Goal: Task Accomplishment & Management: Manage account settings

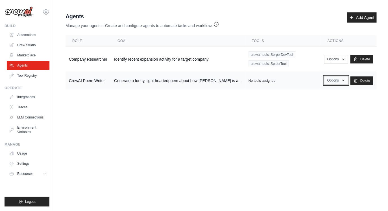
click at [331, 80] on button "Options" at bounding box center [336, 80] width 24 height 8
click at [313, 105] on link "Edit" at bounding box center [327, 103] width 41 height 10
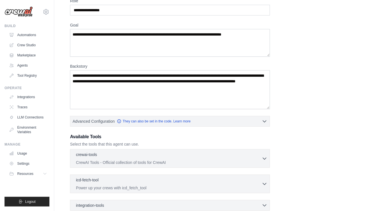
scroll to position [107, 0]
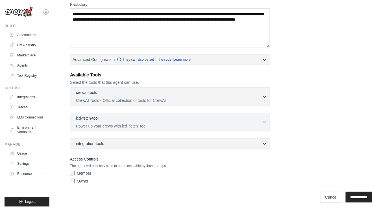
click at [138, 96] on div "crewai-tools 0 selected" at bounding box center [169, 93] width 186 height 7
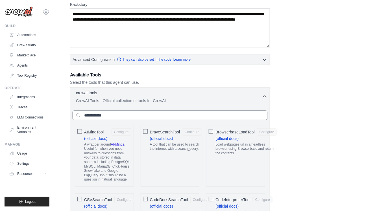
click at [130, 116] on input "text" at bounding box center [170, 116] width 195 height 10
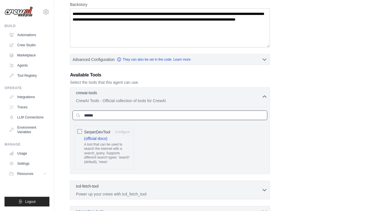
type input "******"
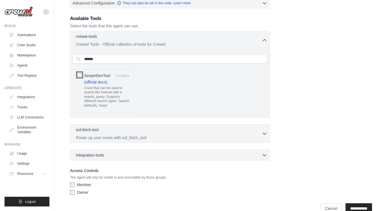
scroll to position [175, 0]
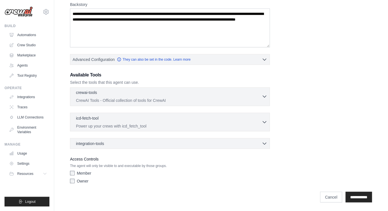
click at [118, 92] on div "crewai-tools 0 selected" at bounding box center [169, 93] width 186 height 7
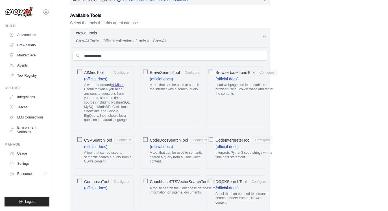
scroll to position [175, 0]
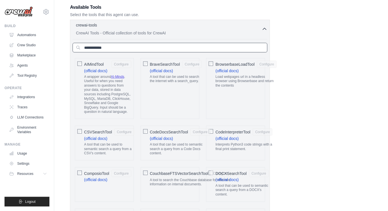
click at [117, 48] on input "text" at bounding box center [170, 48] width 195 height 10
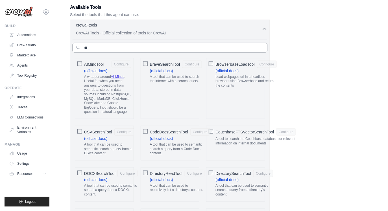
type input "*"
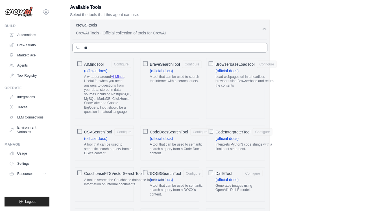
type input "*"
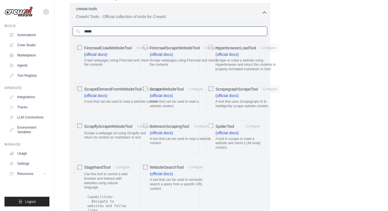
scroll to position [192, 0]
type input "*****"
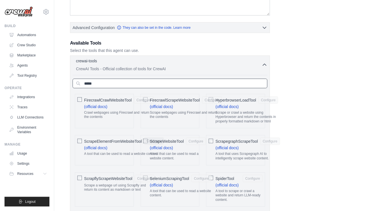
scroll to position [139, 0]
click at [33, 67] on link "Agents" at bounding box center [28, 65] width 43 height 9
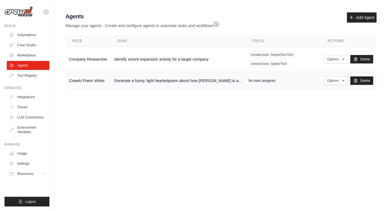
click at [180, 82] on td "Generate a funny, light heartedpoem about how [PERSON_NAME] is a..." at bounding box center [178, 81] width 134 height 18
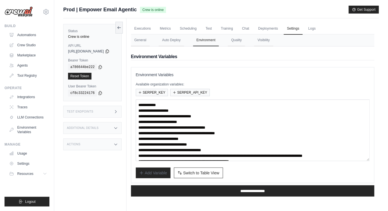
click at [179, 124] on textarea "**********" at bounding box center [253, 130] width 234 height 61
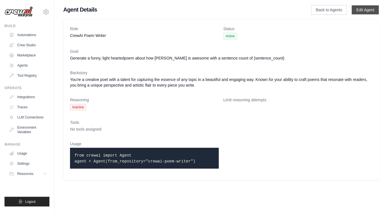
click at [362, 8] on link "Edit Agent" at bounding box center [365, 9] width 27 height 9
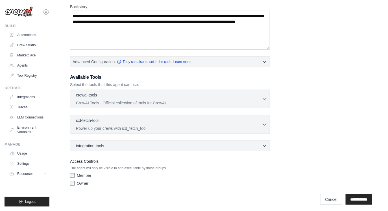
scroll to position [107, 0]
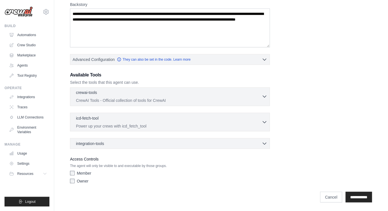
click at [181, 99] on p "CrewAI Tools - Official collection of tools for CrewAI" at bounding box center [169, 101] width 186 height 6
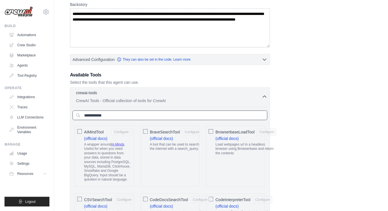
click at [144, 117] on input "text" at bounding box center [170, 116] width 195 height 10
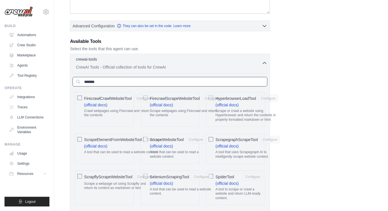
scroll to position [142, 0]
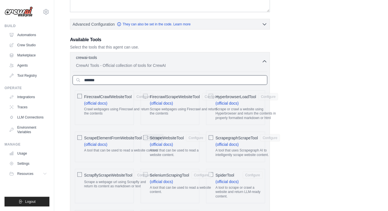
type input "*******"
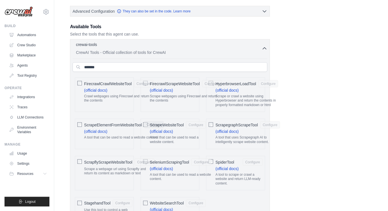
scroll to position [156, 0]
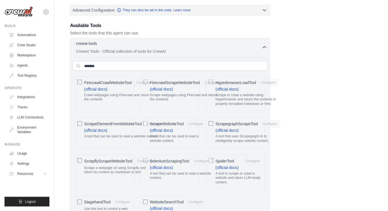
click at [143, 121] on div "ScrapeElementFromWebsiteTool Configure" at bounding box center [124, 123] width 80 height 7
click at [144, 124] on button "Configure" at bounding box center [154, 123] width 20 height 7
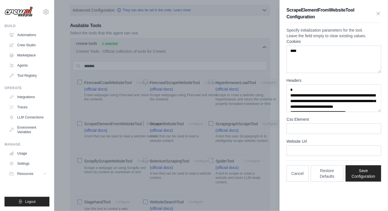
scroll to position [170, 0]
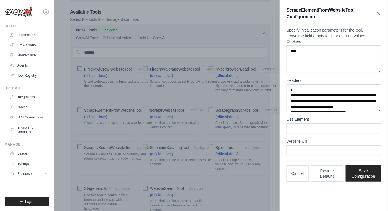
click at [379, 14] on icon "button" at bounding box center [378, 13] width 3 height 3
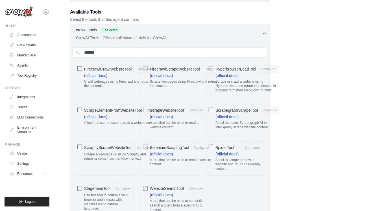
click at [143, 109] on div "ScrapeElementFromWebsiteTool Configure" at bounding box center [124, 110] width 80 height 7
click at [143, 110] on div "ScrapeElementFromWebsiteTool Configure" at bounding box center [124, 110] width 80 height 7
drag, startPoint x: 269, startPoint y: 47, endPoint x: 278, endPoint y: 49, distance: 8.9
click at [278, 49] on div "**********" at bounding box center [221, 178] width 302 height 611
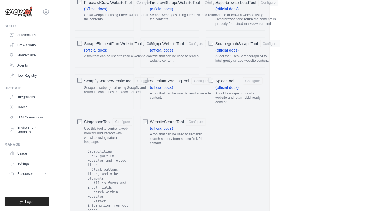
scroll to position [263, 0]
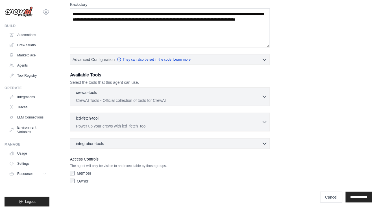
click at [169, 98] on p "CrewAI Tools - Official collection of tools for CrewAI" at bounding box center [169, 101] width 186 height 6
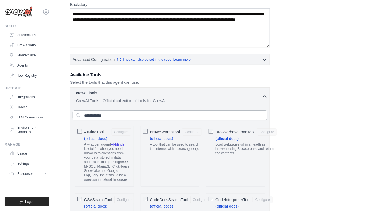
click at [155, 117] on input "text" at bounding box center [170, 116] width 195 height 10
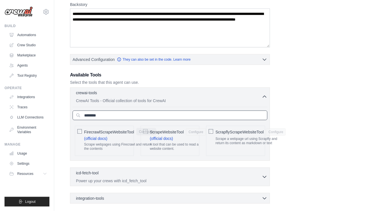
type input "********"
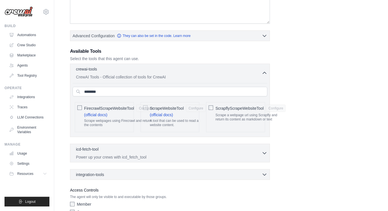
scroll to position [134, 0]
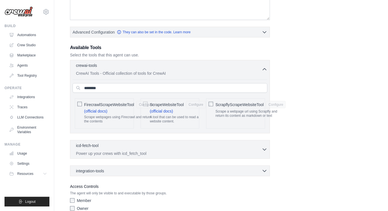
drag, startPoint x: 269, startPoint y: 79, endPoint x: 287, endPoint y: 80, distance: 17.8
click at [287, 79] on div "**********" at bounding box center [221, 61] width 302 height 305
click at [165, 103] on span "ScrapeWebsiteTool" at bounding box center [167, 105] width 34 height 6
click at [170, 104] on span "ScrapeWebsiteTool" at bounding box center [167, 105] width 34 height 6
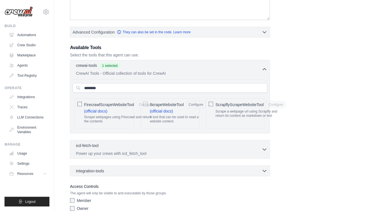
click at [170, 104] on span "ScrapeWebsiteTool" at bounding box center [167, 105] width 34 height 6
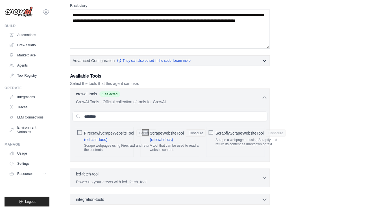
scroll to position [130, 0]
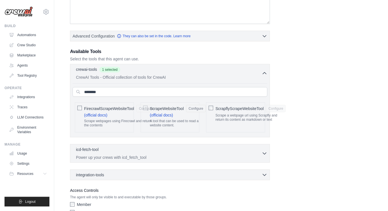
click at [175, 107] on span "ScrapeWebsiteTool" at bounding box center [167, 109] width 34 height 6
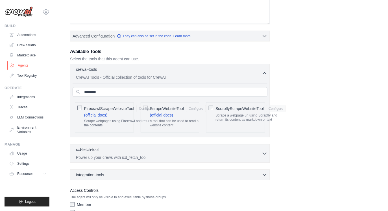
click at [28, 64] on link "Agents" at bounding box center [28, 65] width 43 height 9
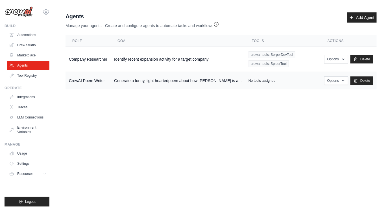
click at [193, 80] on td "Generate a funny, light heartedpoem about how [PERSON_NAME] is a..." at bounding box center [178, 81] width 134 height 18
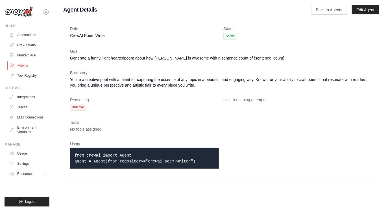
click at [30, 65] on link "Agents" at bounding box center [28, 65] width 43 height 9
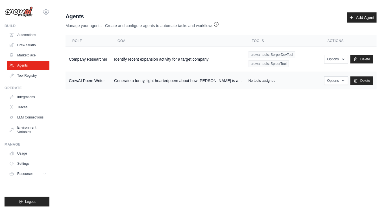
click at [134, 77] on td "Generate a funny, light heartedpoem about how [PERSON_NAME] is a..." at bounding box center [178, 81] width 134 height 18
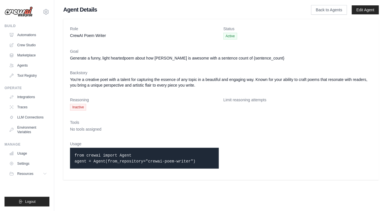
click at [365, 4] on main "Agent Details Back to Agents Edit Agent Role CrewAI Poem Writer Status Active G…" at bounding box center [220, 93] width 333 height 186
click at [363, 8] on link "Edit Agent" at bounding box center [365, 9] width 27 height 9
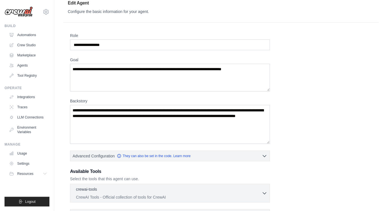
scroll to position [107, 0]
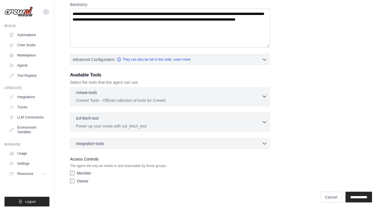
click at [119, 96] on div "crewai-tools 0 selected CrewAI Tools - Official collection of tools for CrewAI" at bounding box center [169, 97] width 186 height 14
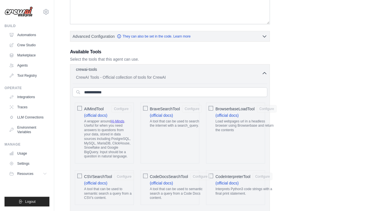
scroll to position [148, 0]
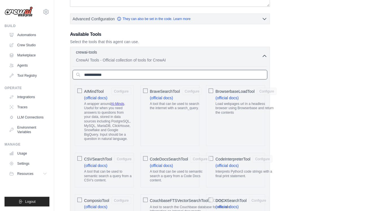
click at [95, 74] on input "text" at bounding box center [170, 75] width 195 height 10
paste input "**********"
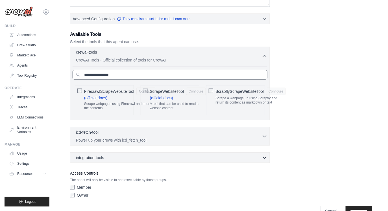
type input "**********"
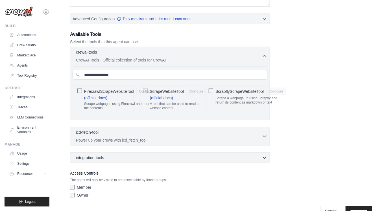
click at [172, 91] on span "ScrapeWebsiteTool" at bounding box center [167, 92] width 34 height 6
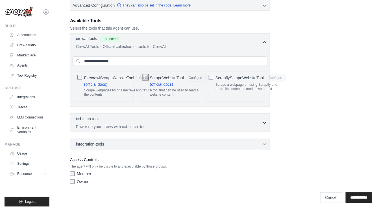
scroll to position [161, 0]
click at [320, 194] on link "Cancel" at bounding box center [331, 197] width 22 height 11
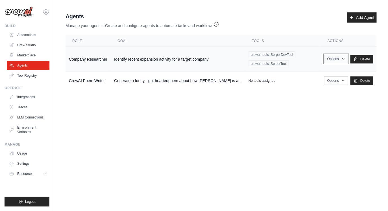
click at [340, 59] on button "Options" at bounding box center [336, 59] width 24 height 8
click at [319, 81] on link "Edit" at bounding box center [327, 82] width 41 height 10
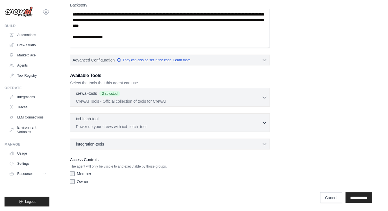
scroll to position [107, 0]
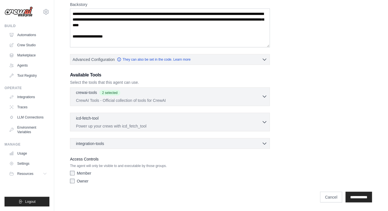
click at [200, 95] on div "crewai-tools 2 selected" at bounding box center [169, 93] width 186 height 7
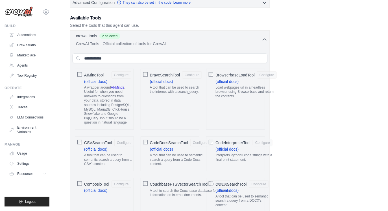
scroll to position [104, 0]
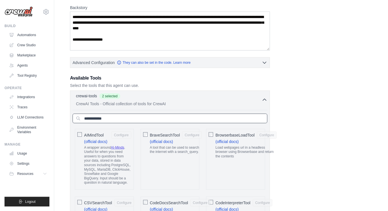
click at [118, 120] on input "text" at bounding box center [170, 119] width 195 height 10
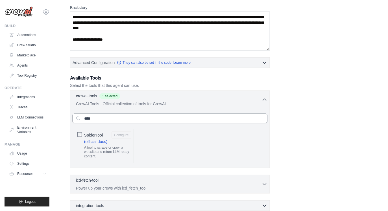
drag, startPoint x: 100, startPoint y: 119, endPoint x: 78, endPoint y: 119, distance: 22.9
click at [78, 119] on input "****" at bounding box center [170, 119] width 195 height 10
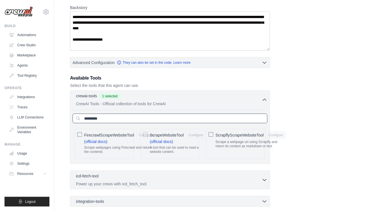
type input "*********"
click at [174, 134] on span "ScrapeWebsiteTool" at bounding box center [167, 135] width 34 height 6
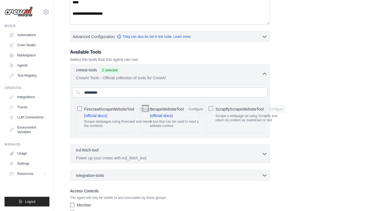
scroll to position [161, 0]
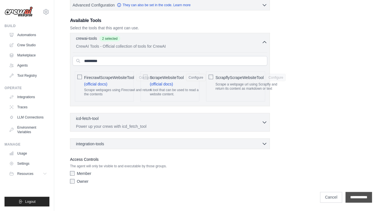
click at [351, 192] on input "**********" at bounding box center [358, 197] width 27 height 11
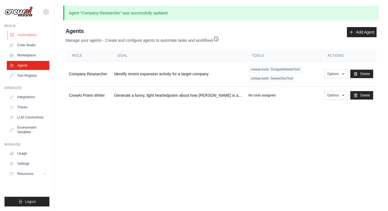
click at [33, 35] on link "Automations" at bounding box center [28, 34] width 43 height 9
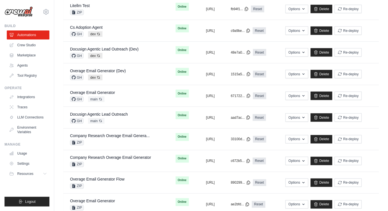
scroll to position [221, 1]
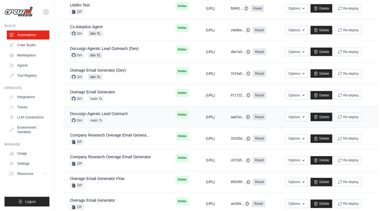
click at [105, 112] on link "Docusign Agentic Lead Outreach" at bounding box center [99, 113] width 58 height 5
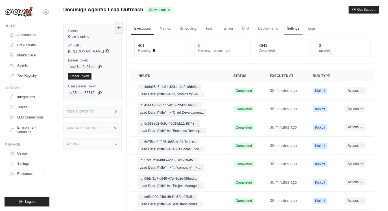
click at [296, 28] on link "Settings" at bounding box center [293, 29] width 19 height 12
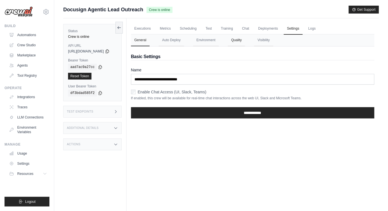
click at [245, 44] on button "Quality" at bounding box center [236, 40] width 17 height 12
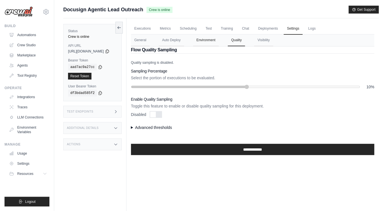
click at [213, 38] on button "Environment" at bounding box center [206, 40] width 26 height 12
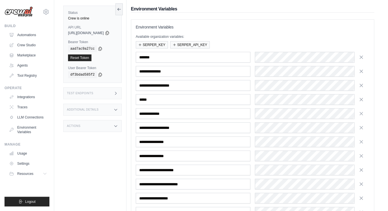
scroll to position [116, 0]
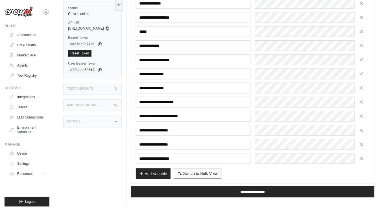
click at [214, 173] on span "Switch to Bulk View" at bounding box center [200, 174] width 34 height 6
type textarea "**********"
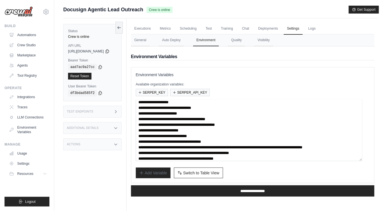
scroll to position [9, 0]
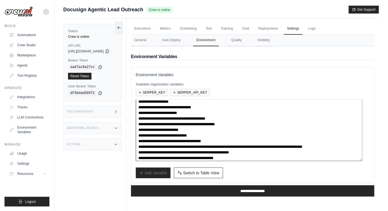
drag, startPoint x: 332, startPoint y: 146, endPoint x: 213, endPoint y: 148, distance: 118.5
click at [213, 148] on textarea "**********" at bounding box center [249, 130] width 226 height 61
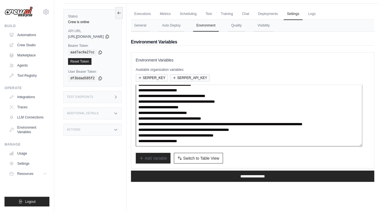
scroll to position [16, 0]
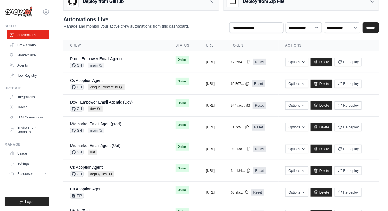
scroll to position [221, 1]
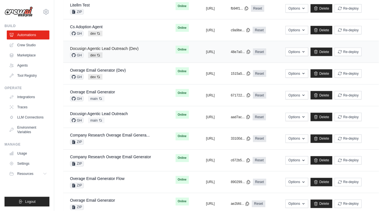
click at [122, 47] on link "Docusign Agentic Lead Outreach (Dev)" at bounding box center [104, 48] width 69 height 5
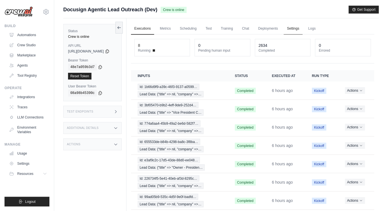
click at [295, 27] on link "Settings" at bounding box center [293, 29] width 19 height 12
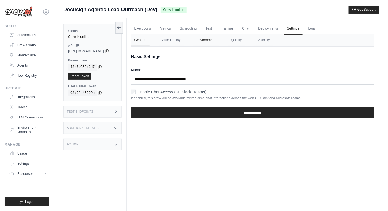
click at [210, 43] on button "Environment" at bounding box center [206, 40] width 26 height 12
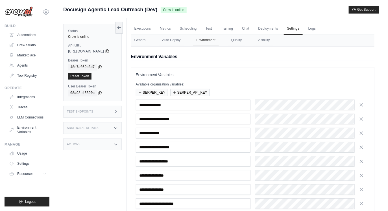
scroll to position [144, 0]
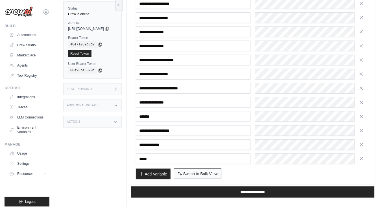
click at [218, 174] on span "Switch to Bulk View" at bounding box center [200, 174] width 34 height 6
type textarea "**********"
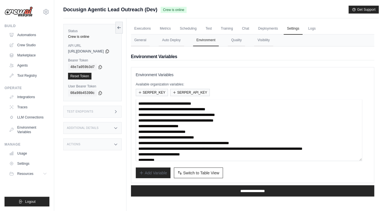
scroll to position [8, 0]
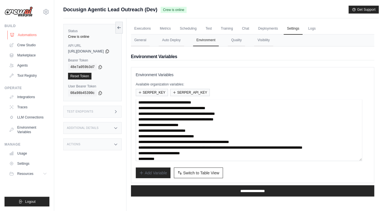
click at [34, 37] on link "Automations" at bounding box center [28, 34] width 43 height 9
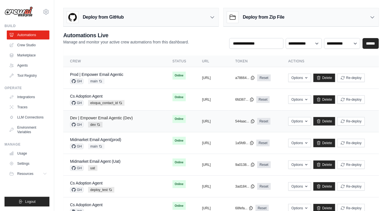
click at [124, 119] on link "Dev | Empower Email Agentic (Dev)" at bounding box center [101, 118] width 63 height 5
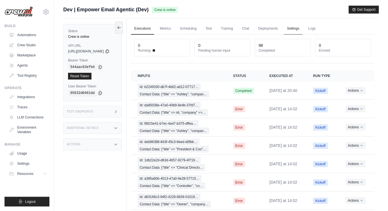
click at [291, 28] on link "Settings" at bounding box center [293, 29] width 19 height 12
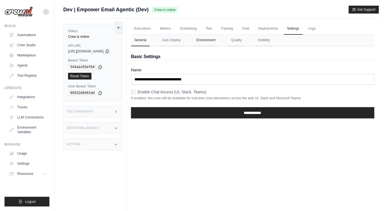
click at [212, 41] on button "Environment" at bounding box center [206, 40] width 26 height 12
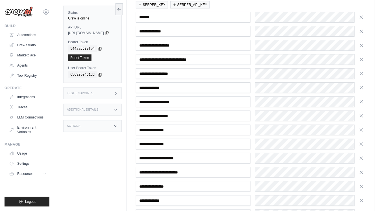
scroll to position [144, 0]
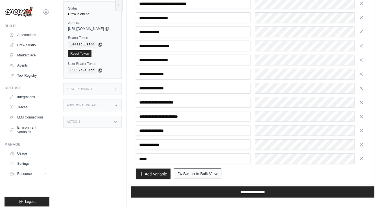
click at [195, 175] on button "Switch to Bulk View Switch to Table View" at bounding box center [197, 173] width 47 height 11
type textarea "**********"
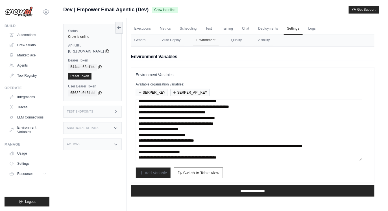
scroll to position [19, 0]
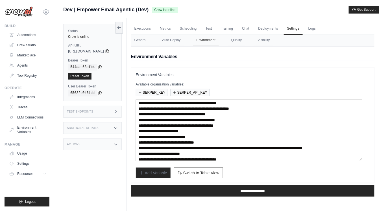
drag, startPoint x: 213, startPoint y: 148, endPoint x: 212, endPoint y: 155, distance: 7.6
click at [212, 155] on textarea "**********" at bounding box center [249, 130] width 226 height 61
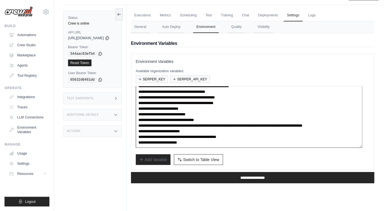
scroll to position [0, 0]
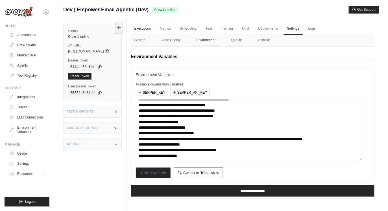
click at [148, 27] on link "Executions" at bounding box center [142, 29] width 23 height 12
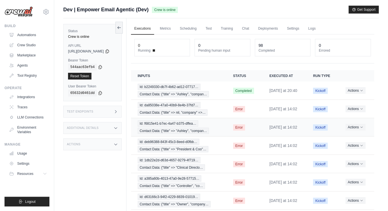
scroll to position [8, 0]
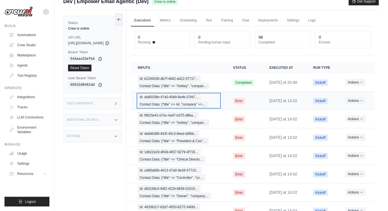
click at [200, 98] on span "Id: da85038e-47a0-40b9-8e4b-37fd7…" at bounding box center [169, 97] width 63 height 6
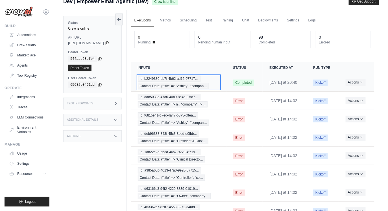
click at [192, 83] on span "Contact Data: {"title" => "Ashley", "compan…" at bounding box center [173, 86] width 71 height 6
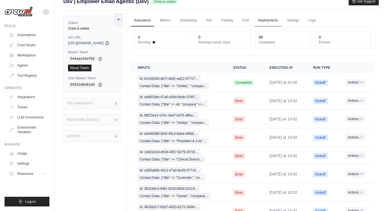
click at [275, 23] on link "Deployments" at bounding box center [268, 21] width 27 height 12
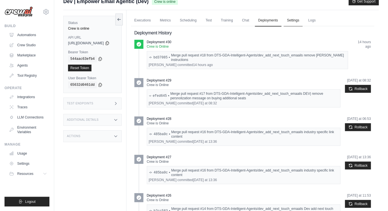
click at [302, 20] on link "Settings" at bounding box center [293, 21] width 19 height 12
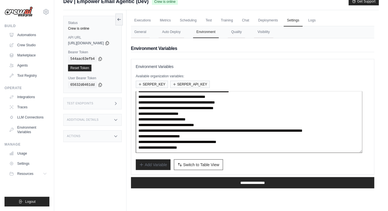
click at [187, 125] on textarea "**********" at bounding box center [249, 121] width 226 height 61
click at [211, 128] on textarea "**********" at bounding box center [249, 121] width 226 height 61
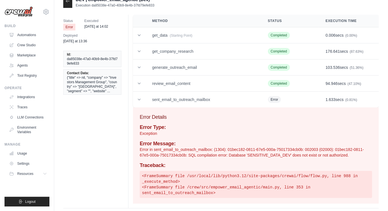
scroll to position [8, 0]
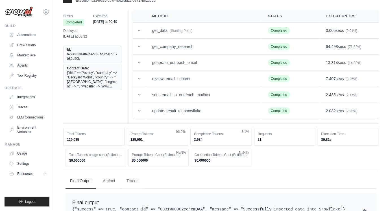
scroll to position [12, 0]
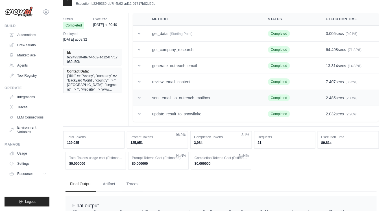
click at [204, 99] on td "sent_email_to_outreach_mailbox" at bounding box center [203, 98] width 116 height 16
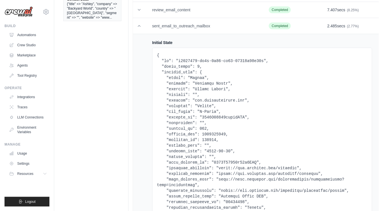
scroll to position [0, 0]
